Goal: Information Seeking & Learning: Learn about a topic

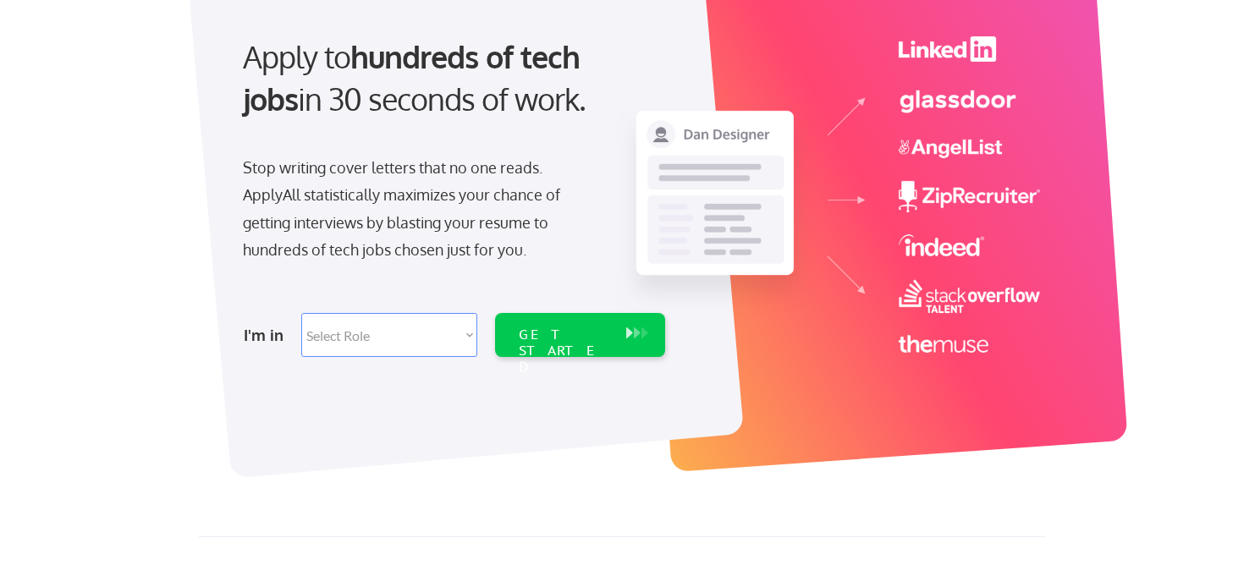
scroll to position [173, 0]
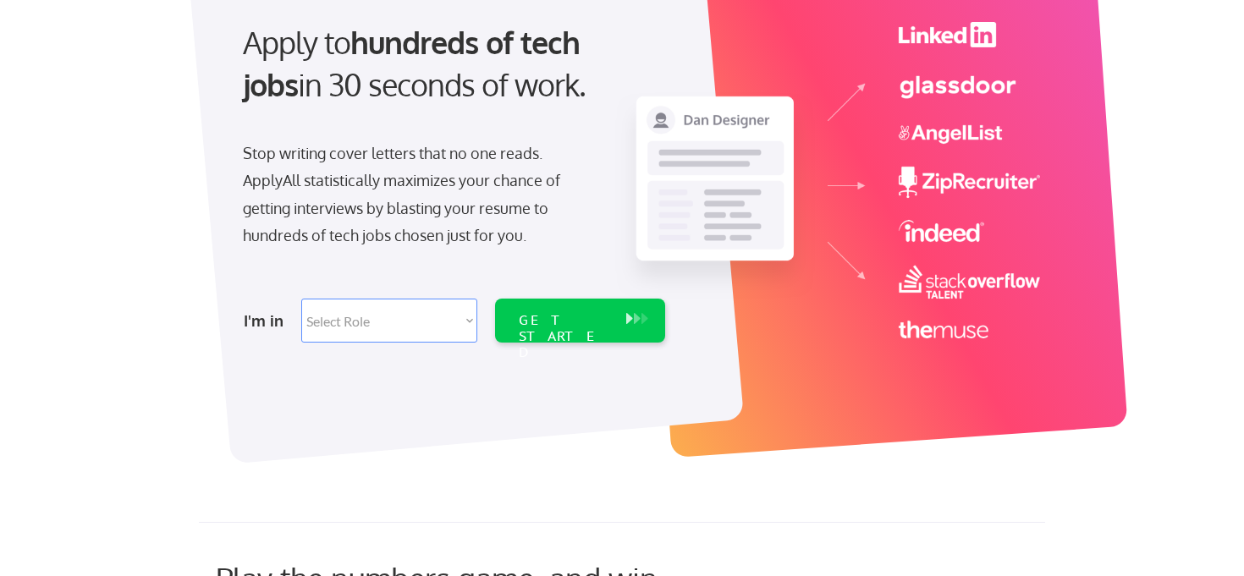
click at [459, 330] on select "Select Role Software Engineering Product Management Customer Success Sales UI/U…" at bounding box center [389, 321] width 176 height 44
select select ""marketing___comms""
click at [301, 299] on select "Select Role Software Engineering Product Management Customer Success Sales UI/U…" at bounding box center [389, 321] width 176 height 44
select select ""marketing___comms""
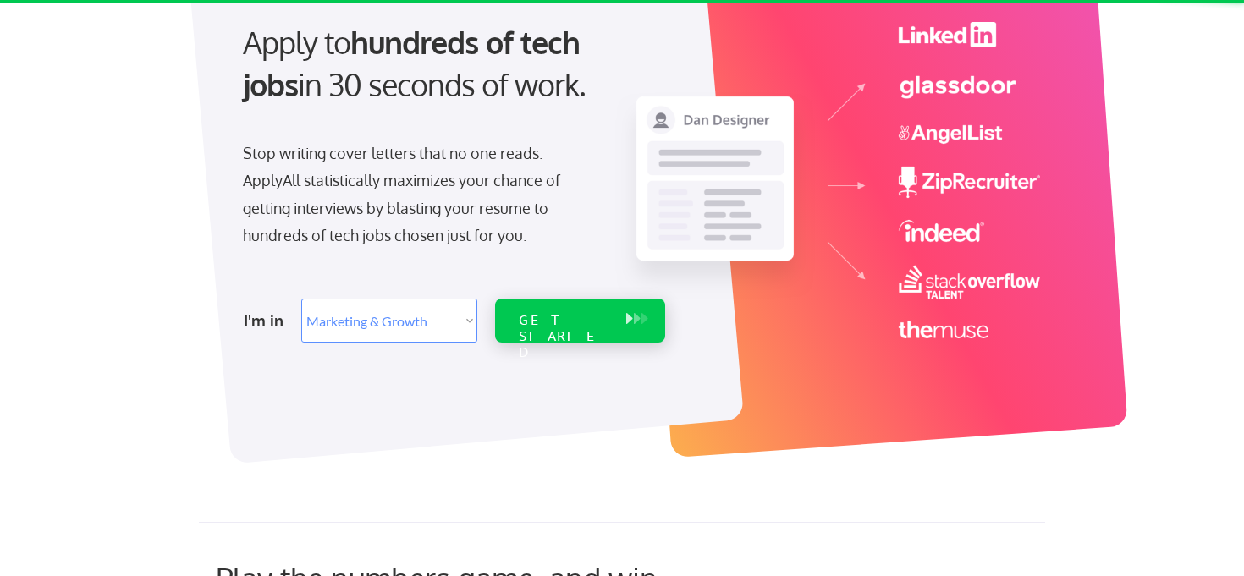
click at [569, 332] on div "GET STARTED" at bounding box center [563, 321] width 107 height 44
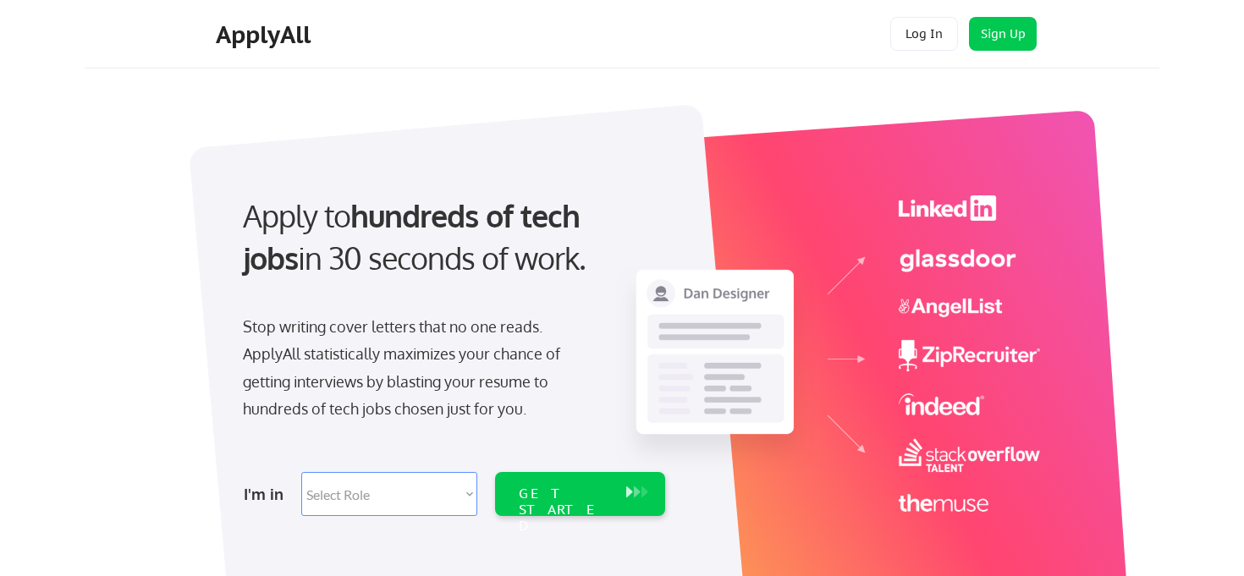
select select ""marketing___comms""
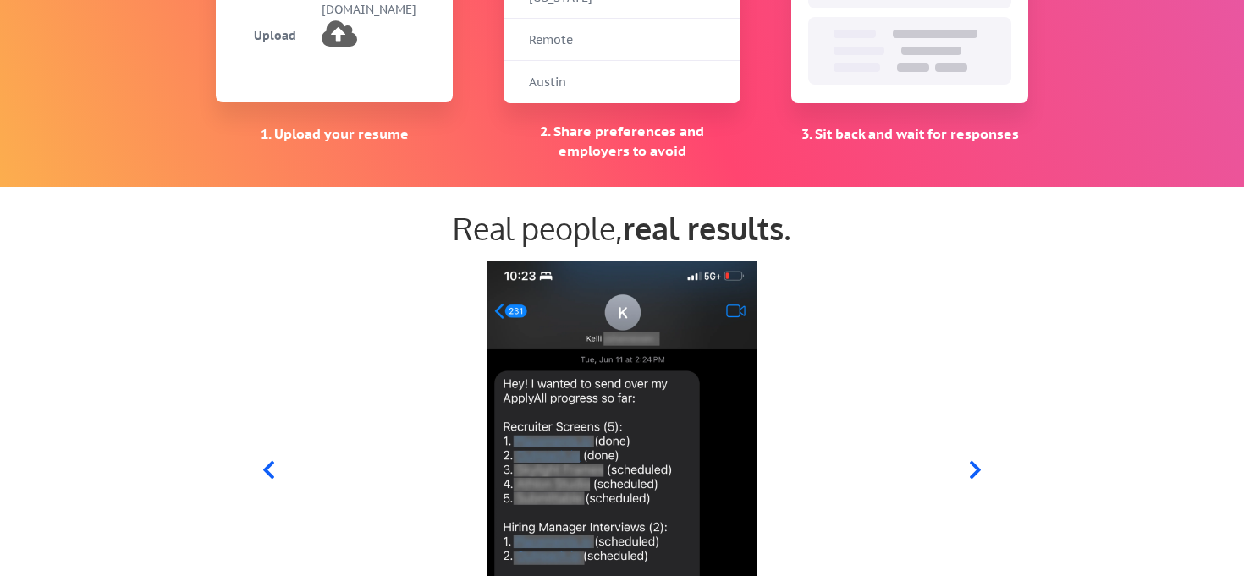
scroll to position [1651, 0]
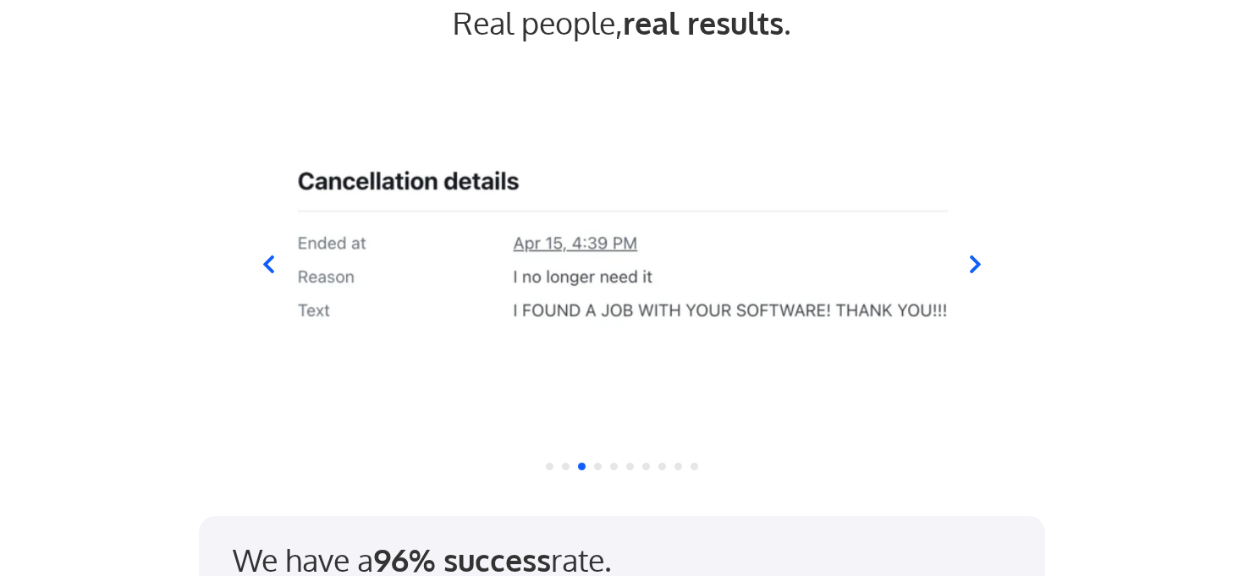
click at [982, 262] on icon at bounding box center [974, 264] width 21 height 21
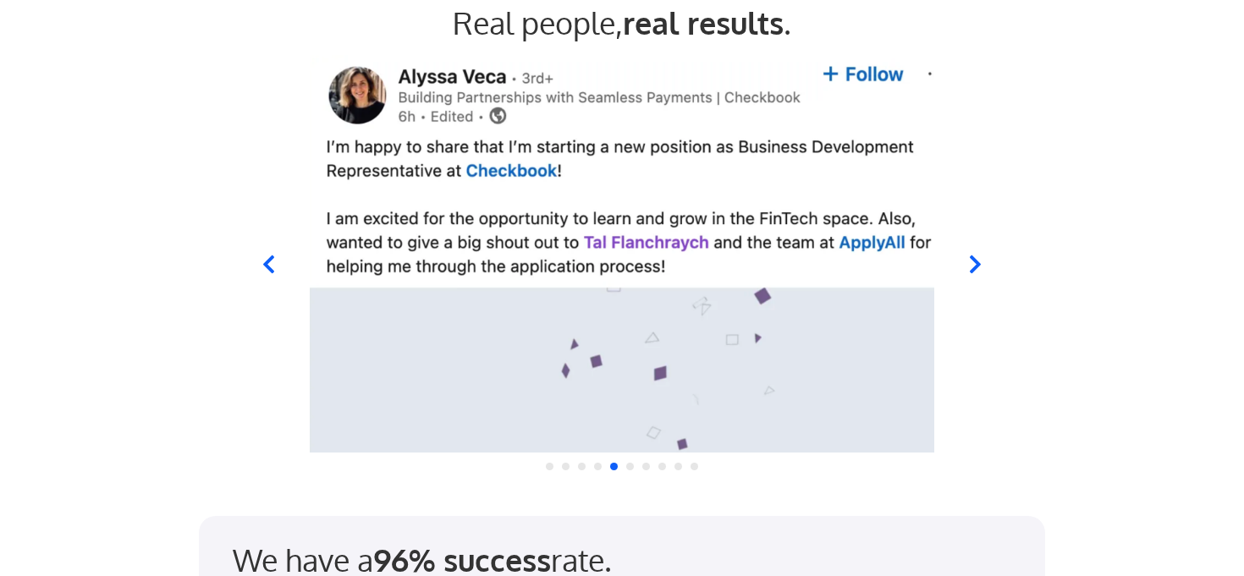
click at [982, 262] on icon at bounding box center [974, 264] width 21 height 21
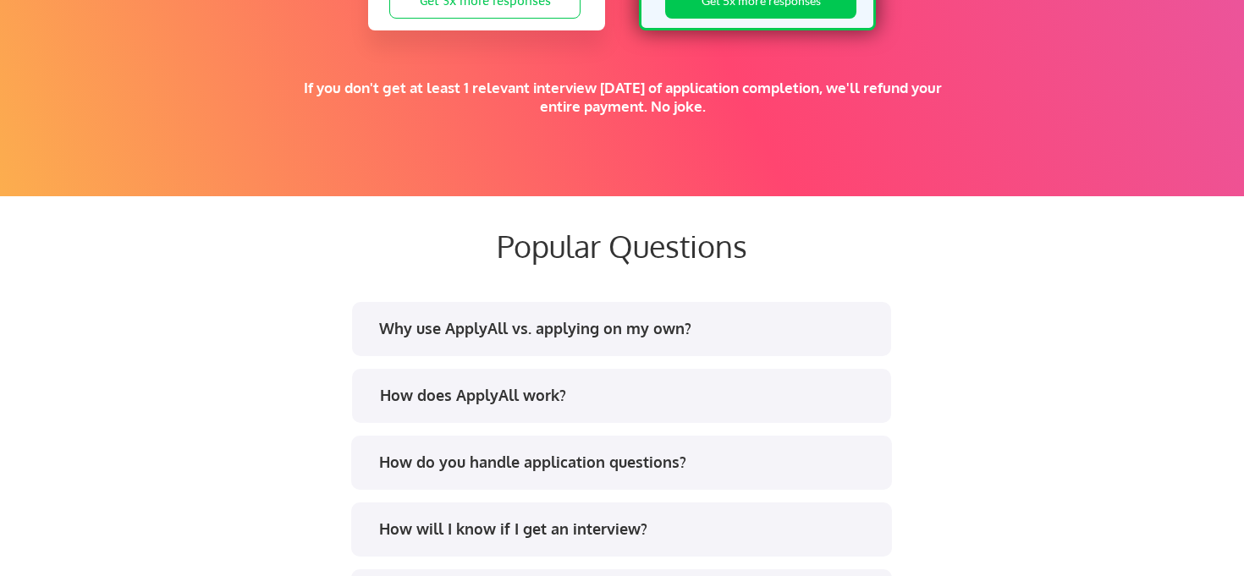
scroll to position [3056, 0]
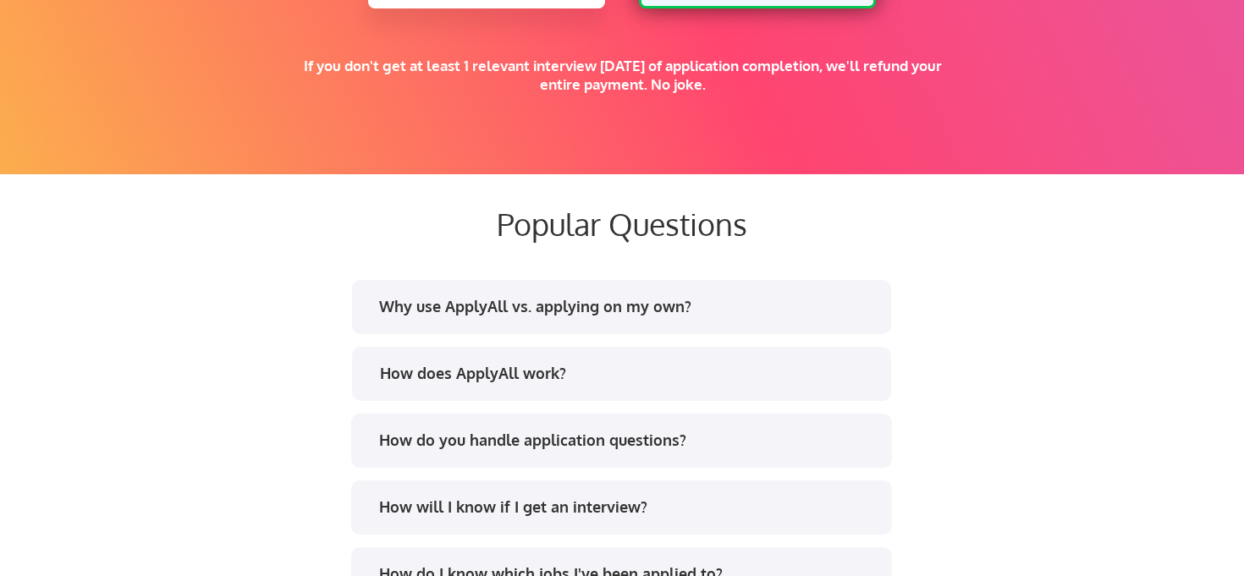
click at [815, 314] on div "Why use ApplyAll vs. applying on my own?" at bounding box center [627, 306] width 497 height 21
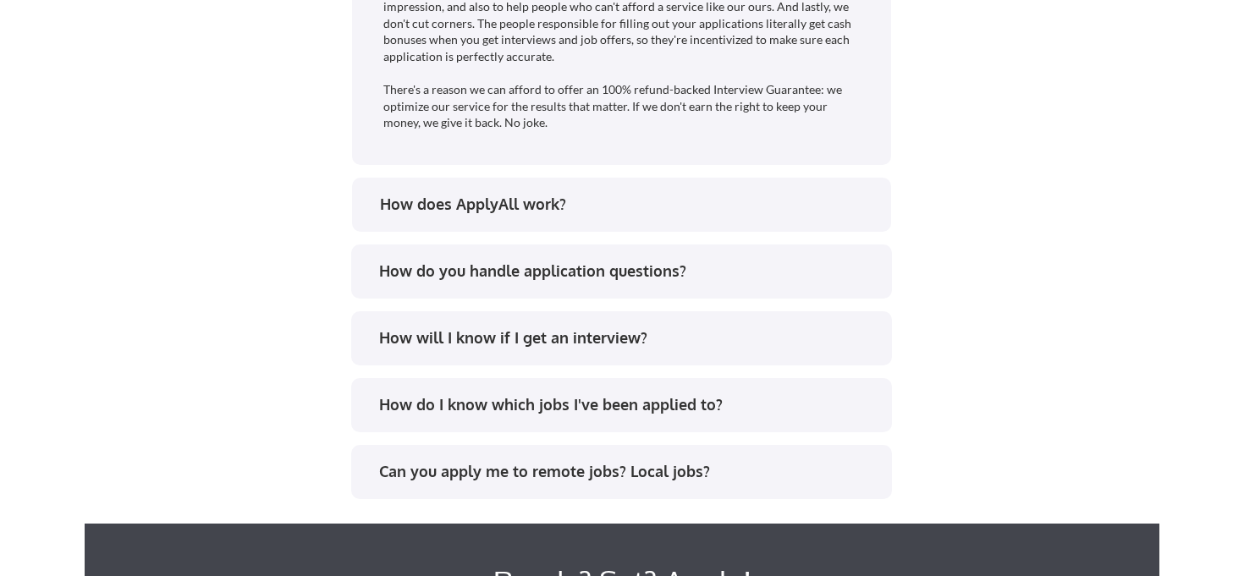
scroll to position [3773, 0]
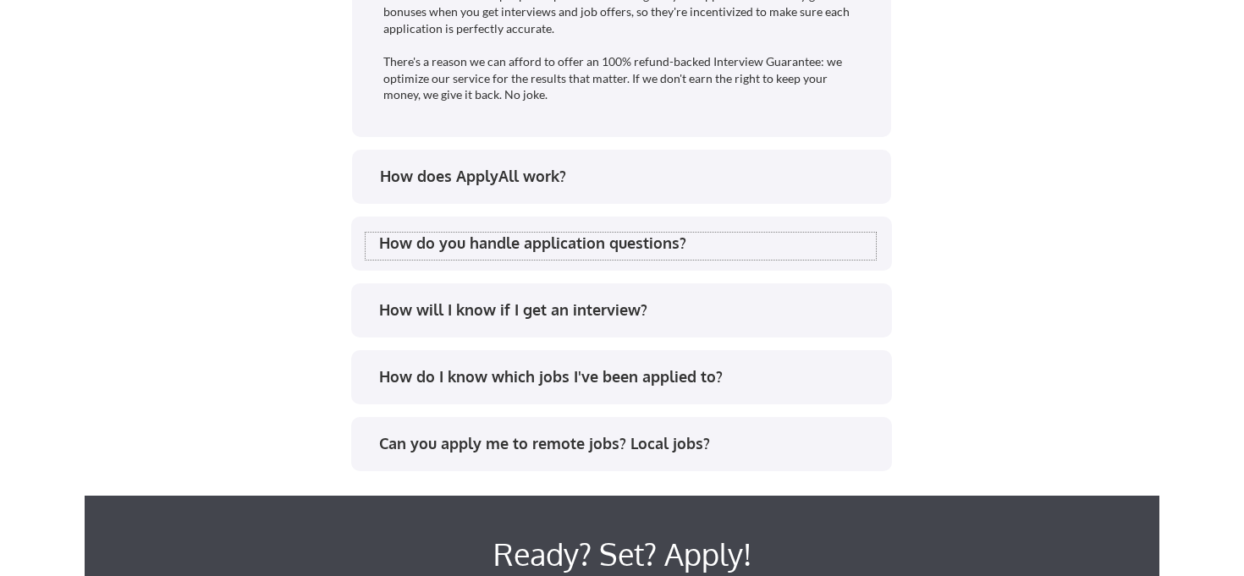
click at [783, 240] on div "How do you handle application questions?" at bounding box center [627, 243] width 497 height 21
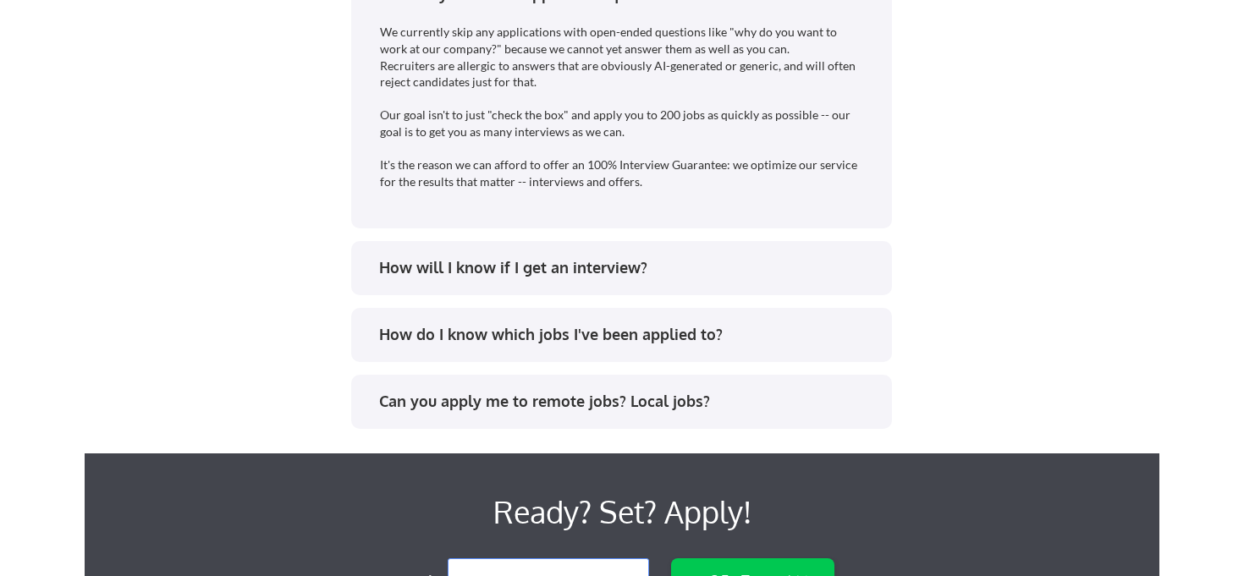
scroll to position [4025, 0]
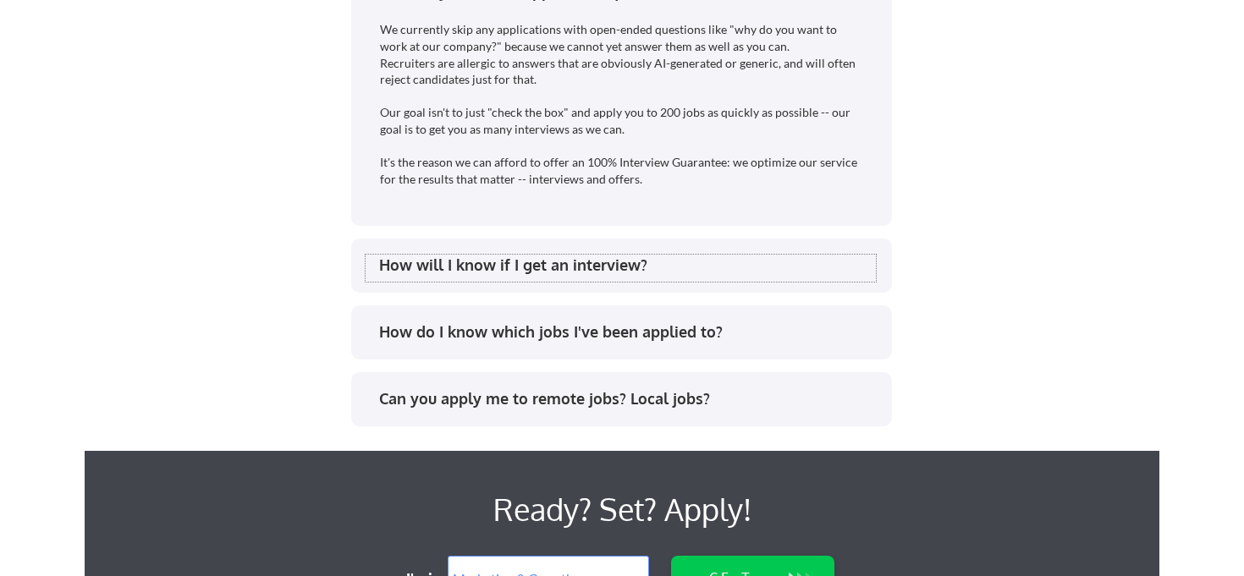
click at [779, 262] on div "How will I know if I get an interview?" at bounding box center [627, 265] width 497 height 21
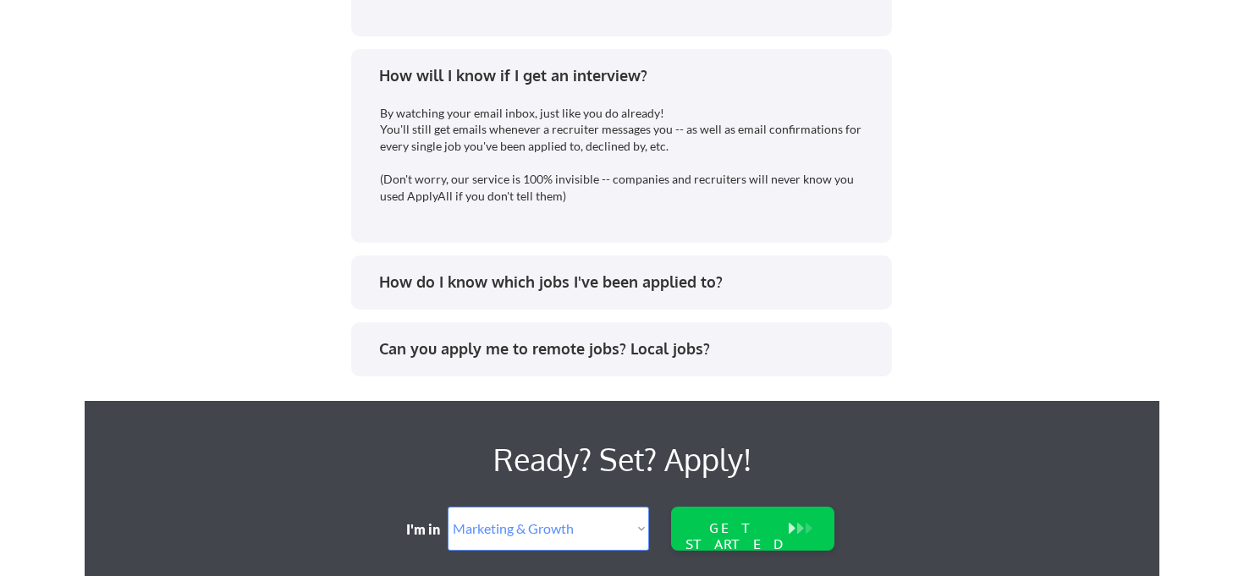
scroll to position [4207, 0]
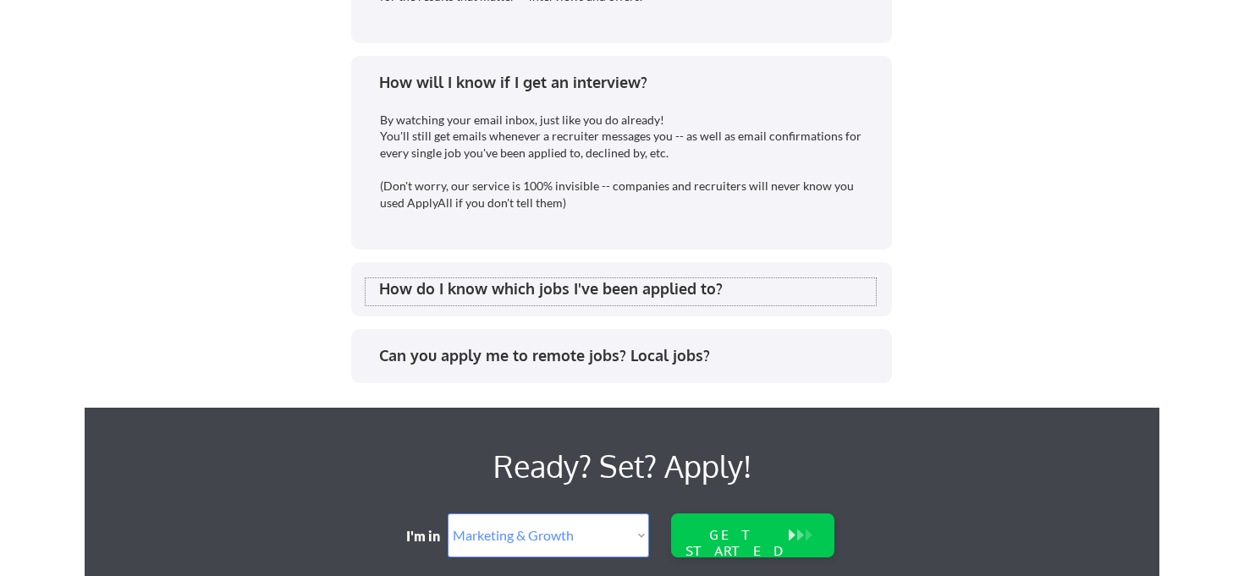
click at [629, 297] on div "How do I know which jobs I've been applied to?" at bounding box center [627, 288] width 497 height 21
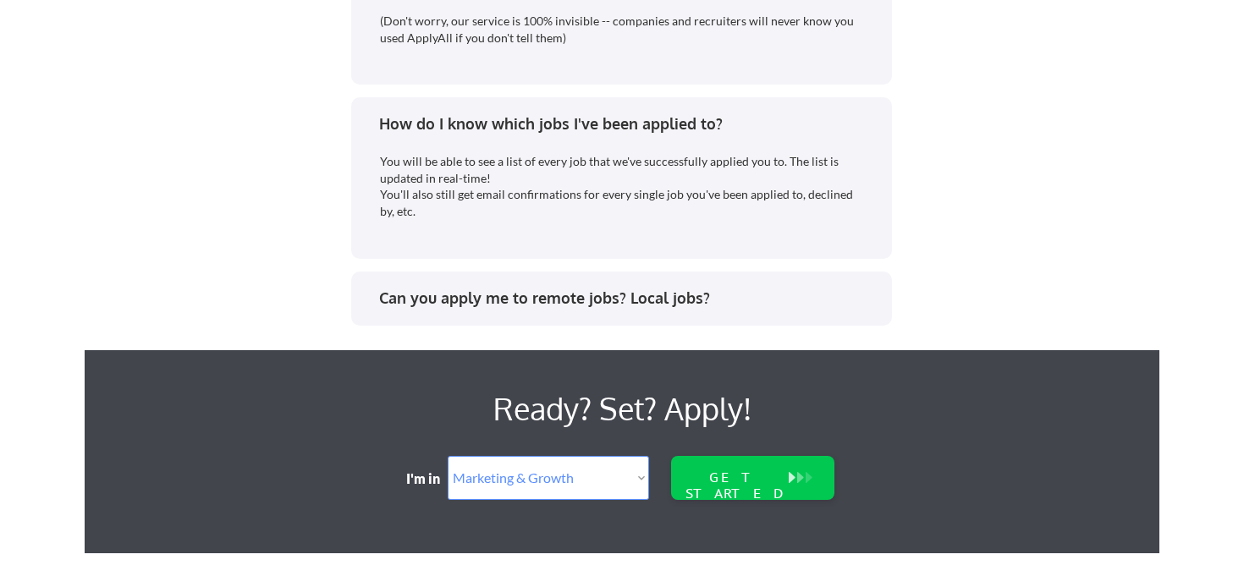
scroll to position [4380, 0]
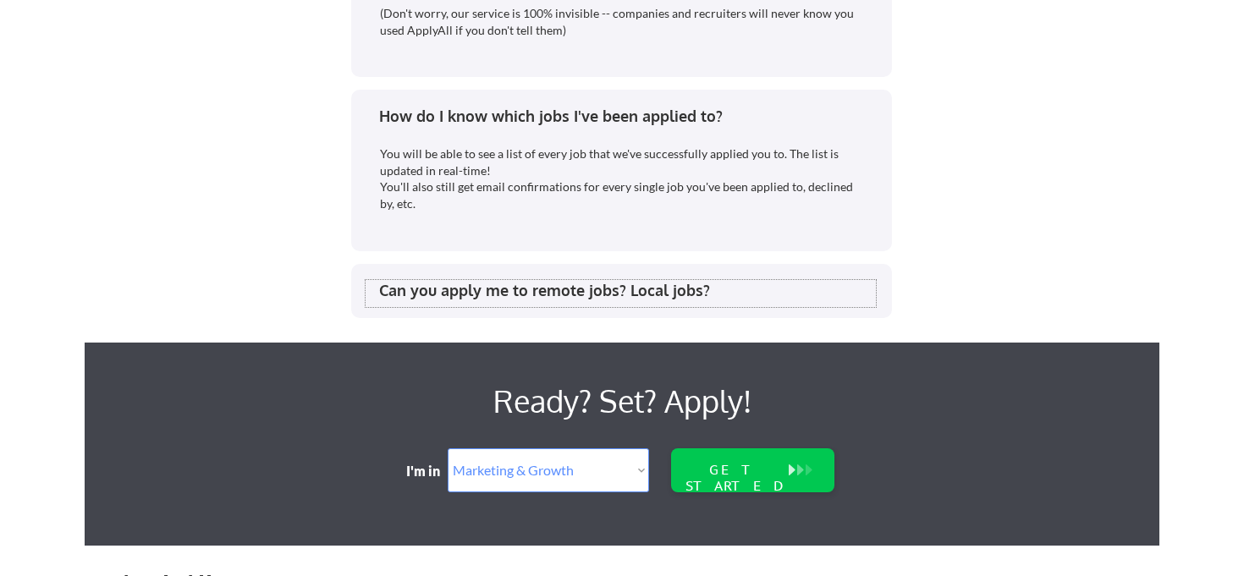
click at [629, 297] on div "Can you apply me to remote jobs? Local jobs?" at bounding box center [627, 290] width 497 height 21
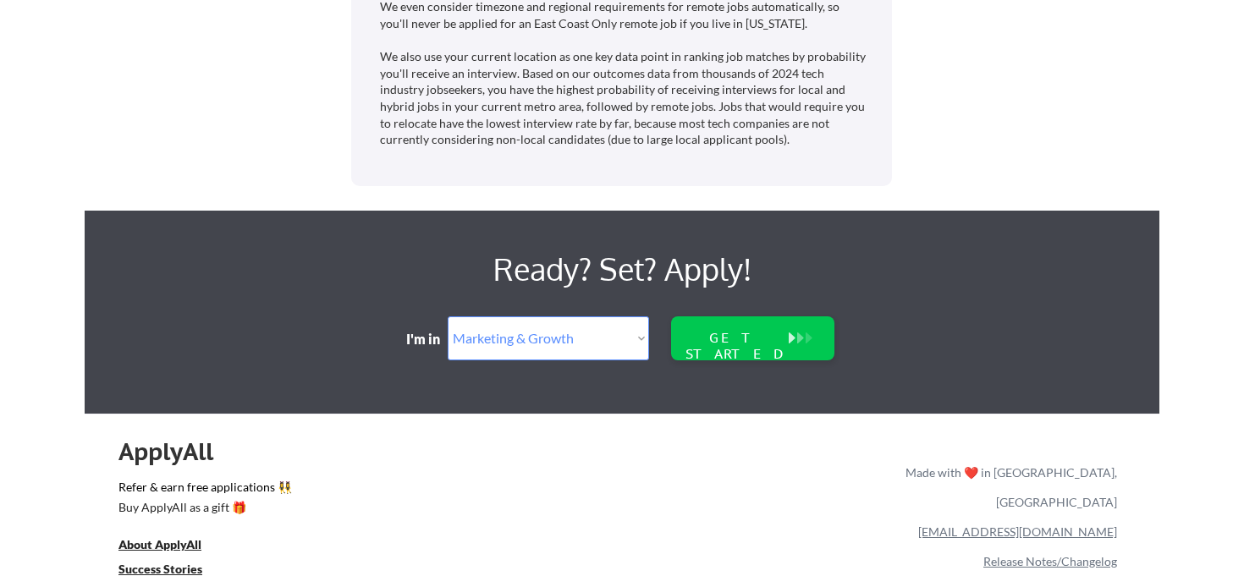
scroll to position [4884, 0]
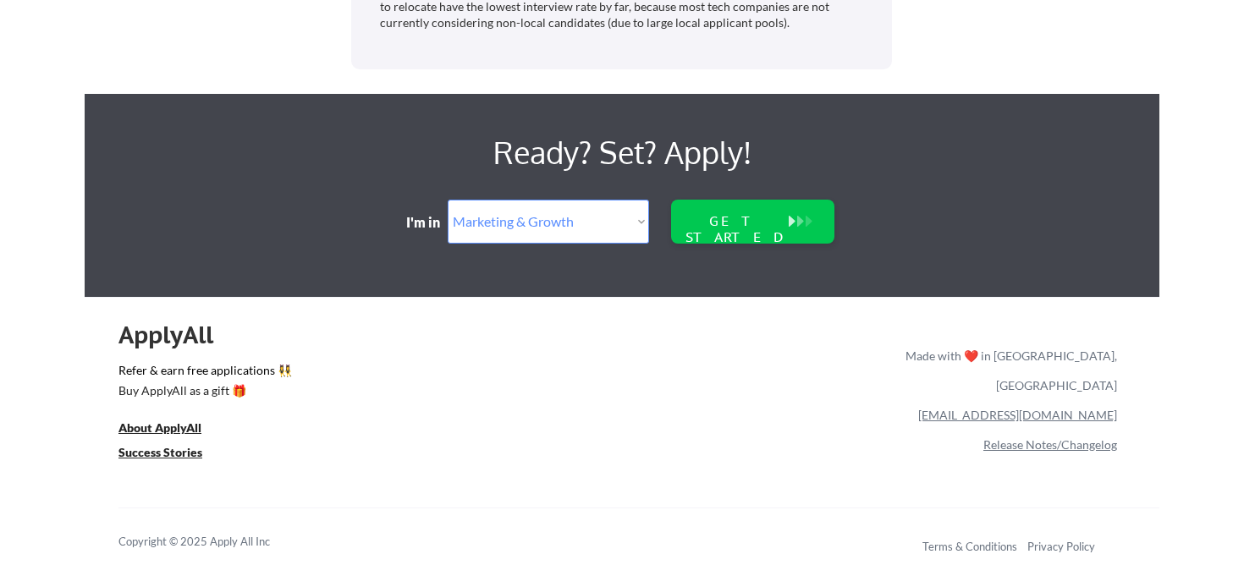
click at [576, 229] on select "Select Role Software Engineering Product Management Customer Success Sales UI/U…" at bounding box center [548, 222] width 201 height 44
